Goal: Task Accomplishment & Management: Use online tool/utility

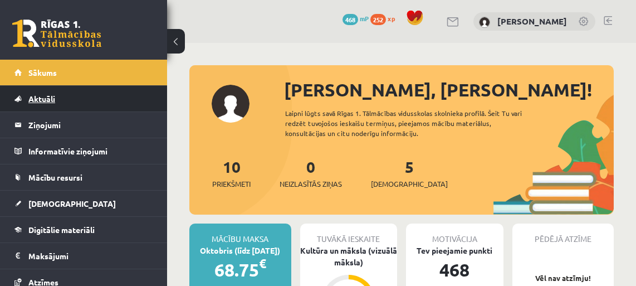
scroll to position [456, 0]
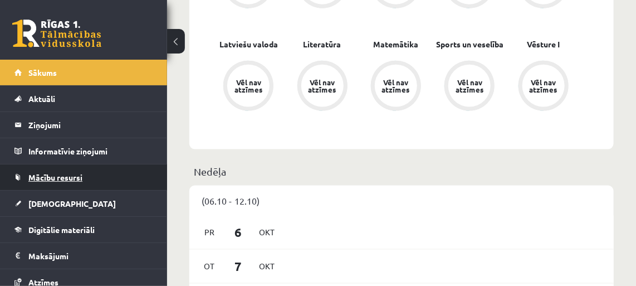
click at [62, 175] on span "Mācību resursi" at bounding box center [55, 177] width 54 height 10
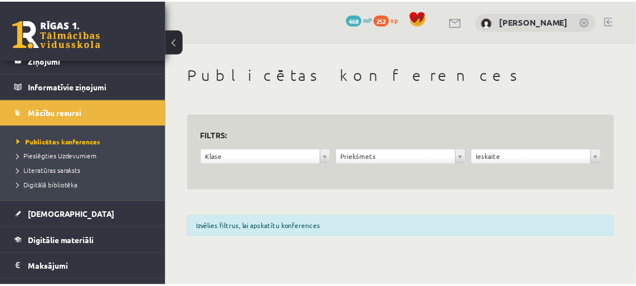
scroll to position [101, 0]
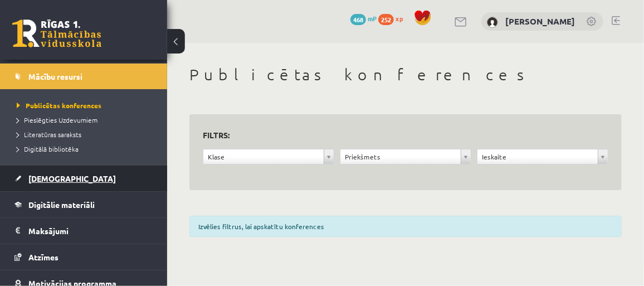
click at [41, 177] on span "[DEMOGRAPHIC_DATA]" at bounding box center [71, 178] width 87 height 10
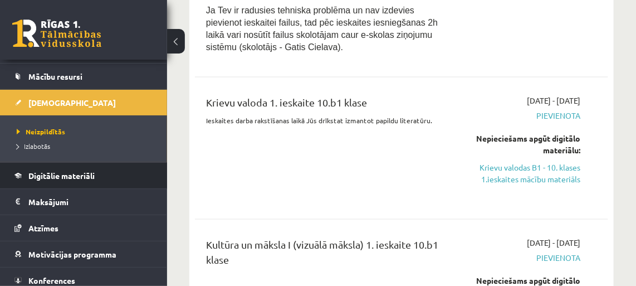
scroll to position [709, 0]
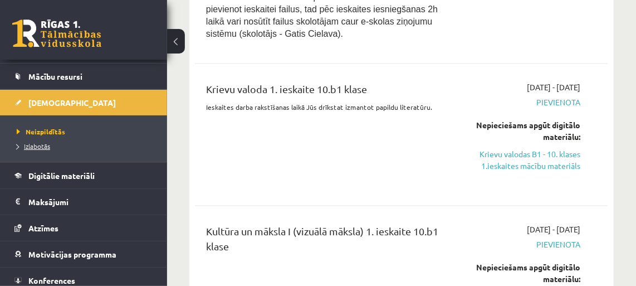
click at [40, 143] on span "Izlabotās" at bounding box center [33, 145] width 33 height 9
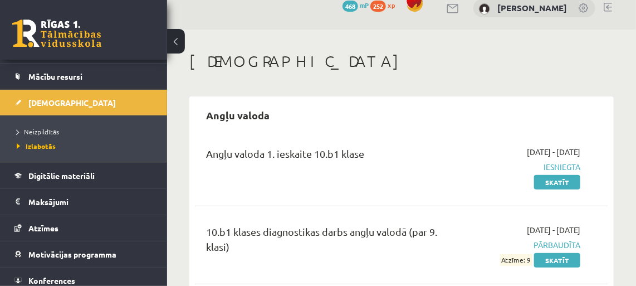
scroll to position [13, 0]
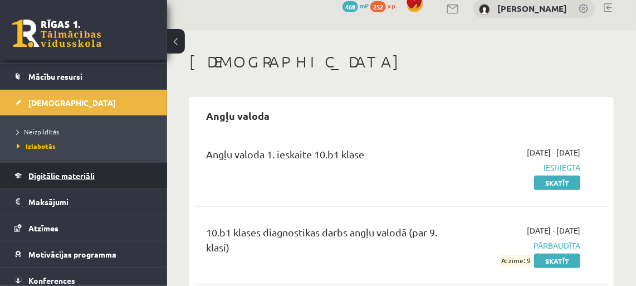
click at [61, 178] on link "Digitālie materiāli" at bounding box center [83, 176] width 139 height 26
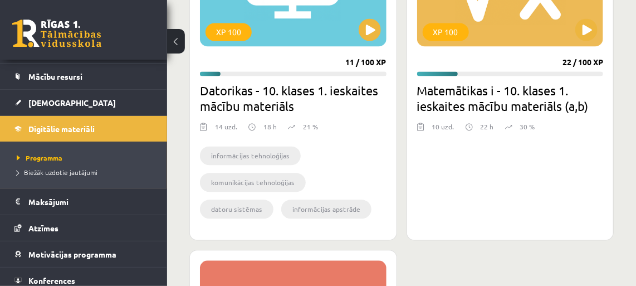
scroll to position [772, 0]
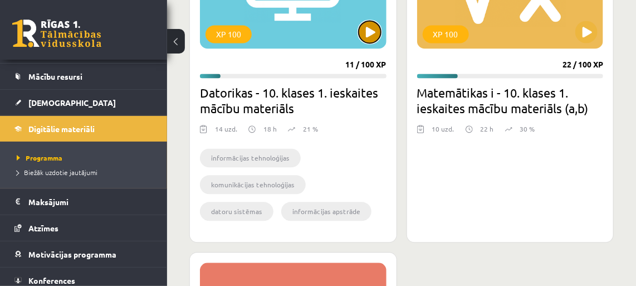
click at [372, 32] on button at bounding box center [370, 32] width 22 height 22
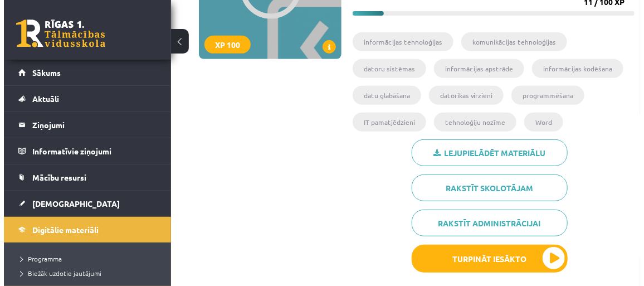
scroll to position [202, 0]
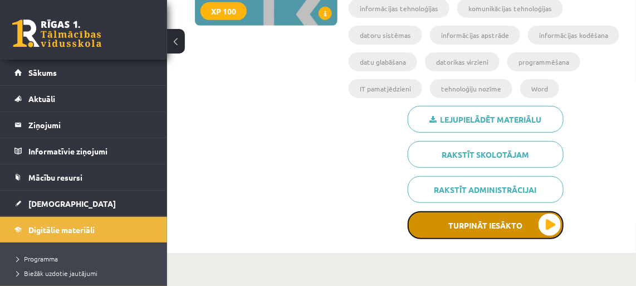
click at [529, 228] on button "Turpināt iesākto" at bounding box center [486, 225] width 156 height 28
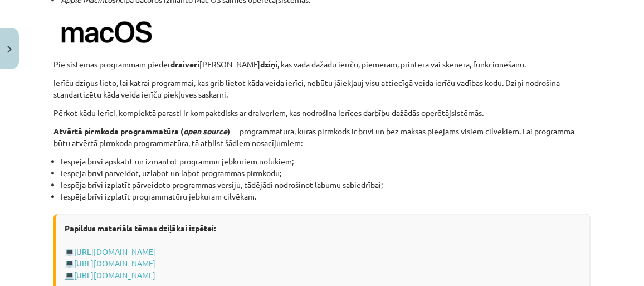
scroll to position [1290, 0]
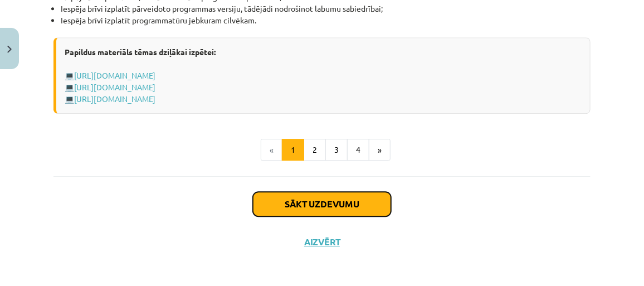
click at [330, 207] on button "Sākt uzdevumu" at bounding box center [322, 204] width 138 height 25
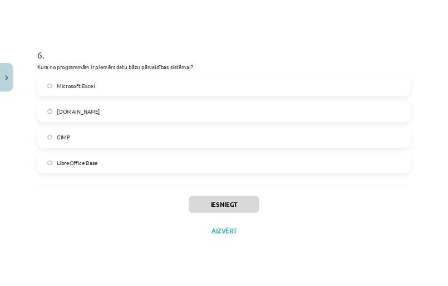
scroll to position [1282, 0]
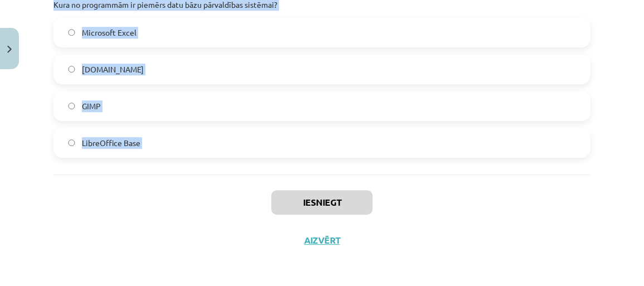
drag, startPoint x: 42, startPoint y: 121, endPoint x: 227, endPoint y: 185, distance: 195.5
click at [227, 185] on div "Mācību tēma: Datorikas - 10. klases 1. ieskaites mācību materiāls #4 3. tēma – …" at bounding box center [322, 143] width 644 height 286
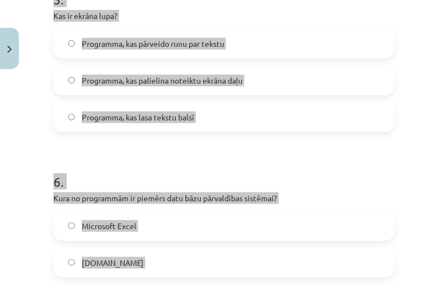
scroll to position [1097, 0]
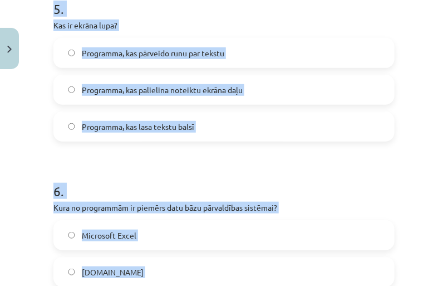
click at [258, 95] on label "Programma, kas palielina noteiktu ekrāna daļu" at bounding box center [224, 90] width 339 height 28
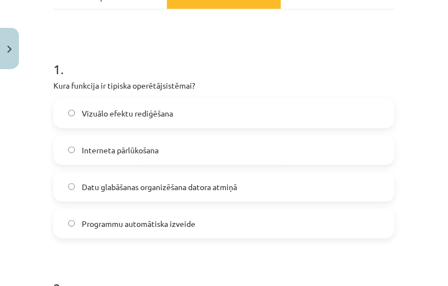
scroll to position [185, 0]
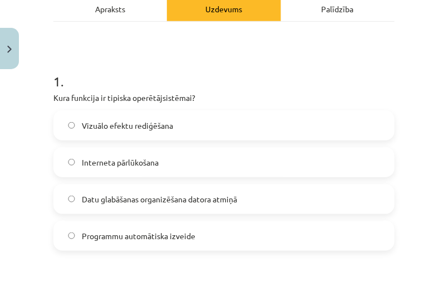
click at [200, 202] on span "Datu glabāšanas organizēšana datora atmiņā" at bounding box center [159, 199] width 155 height 12
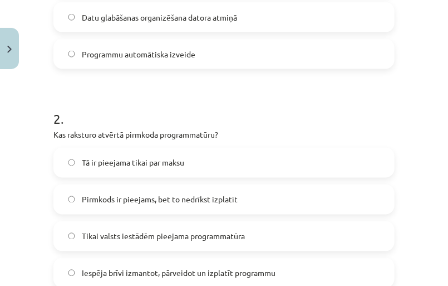
scroll to position [388, 0]
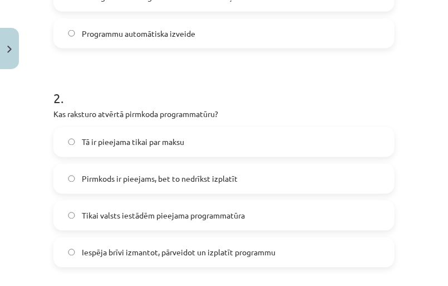
click at [209, 249] on span "Iespēja brīvi izmantot, pārveidot un izplatīt programmu" at bounding box center [179, 253] width 194 height 12
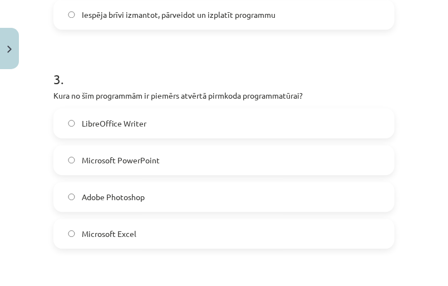
scroll to position [641, 0]
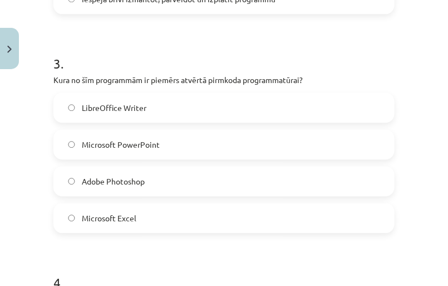
click at [154, 114] on label "LibreOffice Writer" at bounding box center [224, 108] width 339 height 28
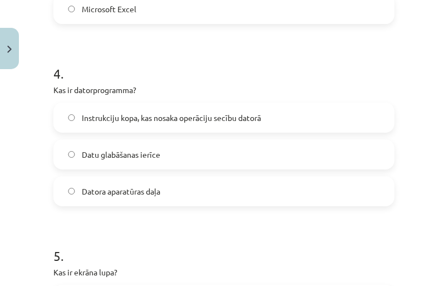
scroll to position [895, 0]
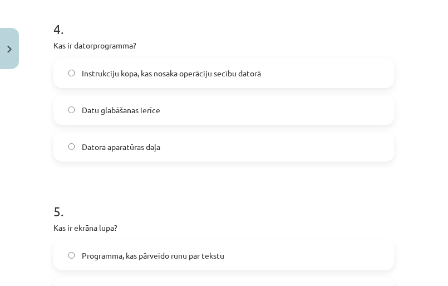
click at [206, 79] on label "Instrukciju kopa, kas nosaka operāciju secību datorā" at bounding box center [224, 73] width 339 height 28
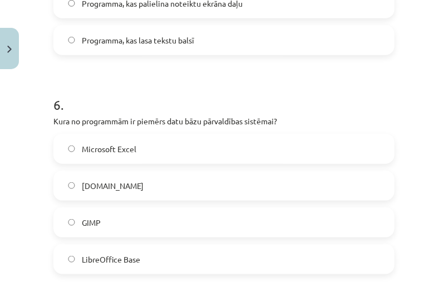
scroll to position [1198, 0]
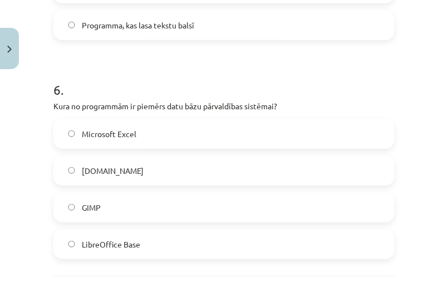
click at [137, 246] on span "LibreOffice Base" at bounding box center [111, 244] width 58 height 12
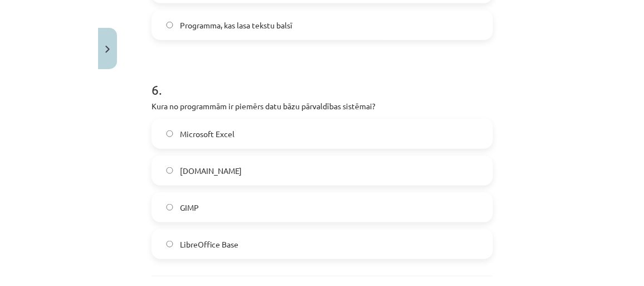
scroll to position [1300, 0]
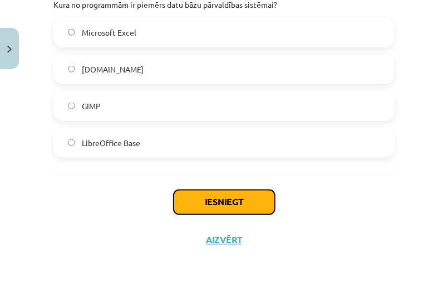
click at [191, 208] on button "Iesniegt" at bounding box center [224, 202] width 101 height 25
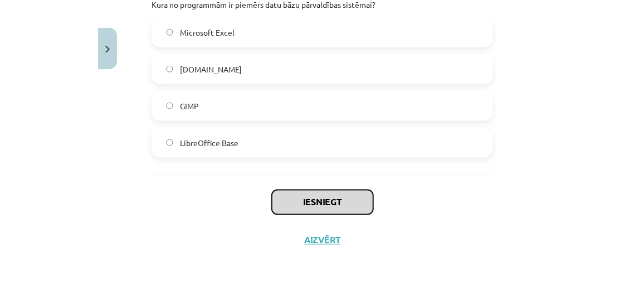
scroll to position [1282, 0]
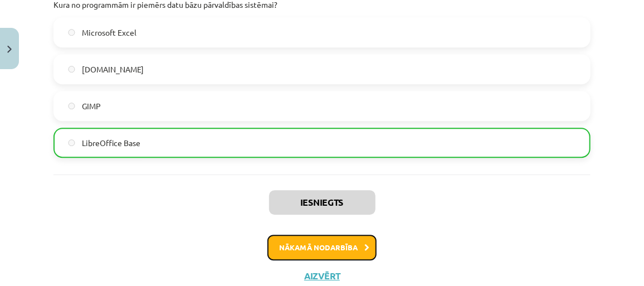
click at [335, 245] on button "Nākamā nodarbība" at bounding box center [321, 248] width 109 height 26
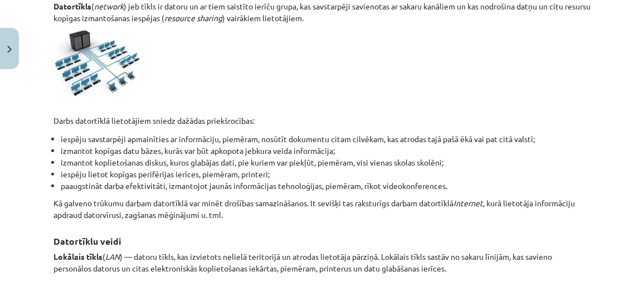
scroll to position [281, 0]
